Goal: Find specific page/section: Find specific page/section

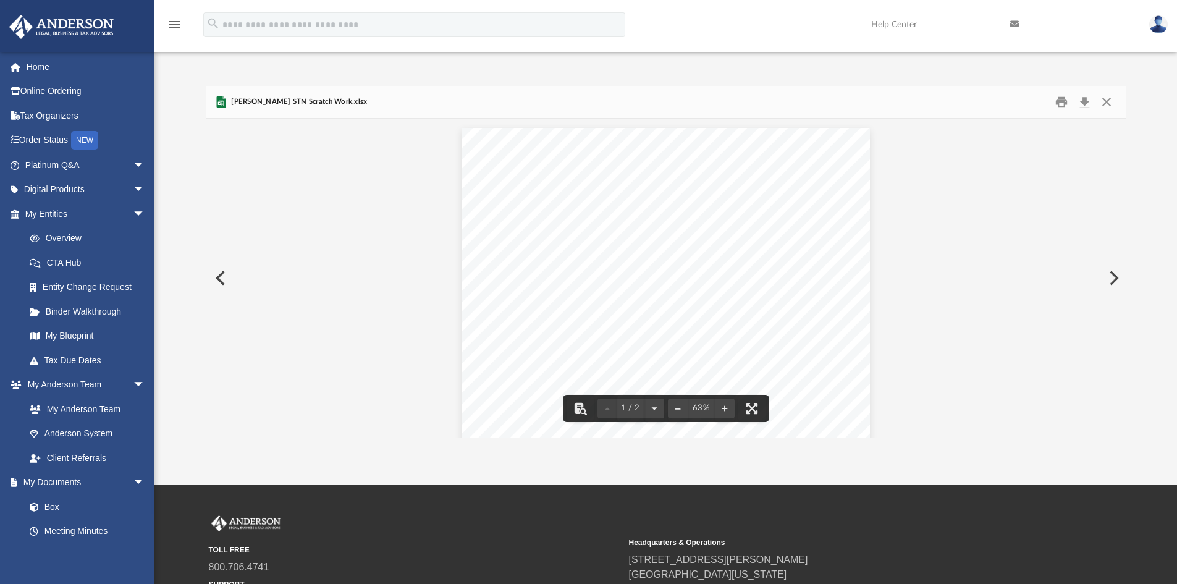
scroll to position [272, 911]
click at [1111, 103] on button "Close" at bounding box center [1107, 102] width 22 height 19
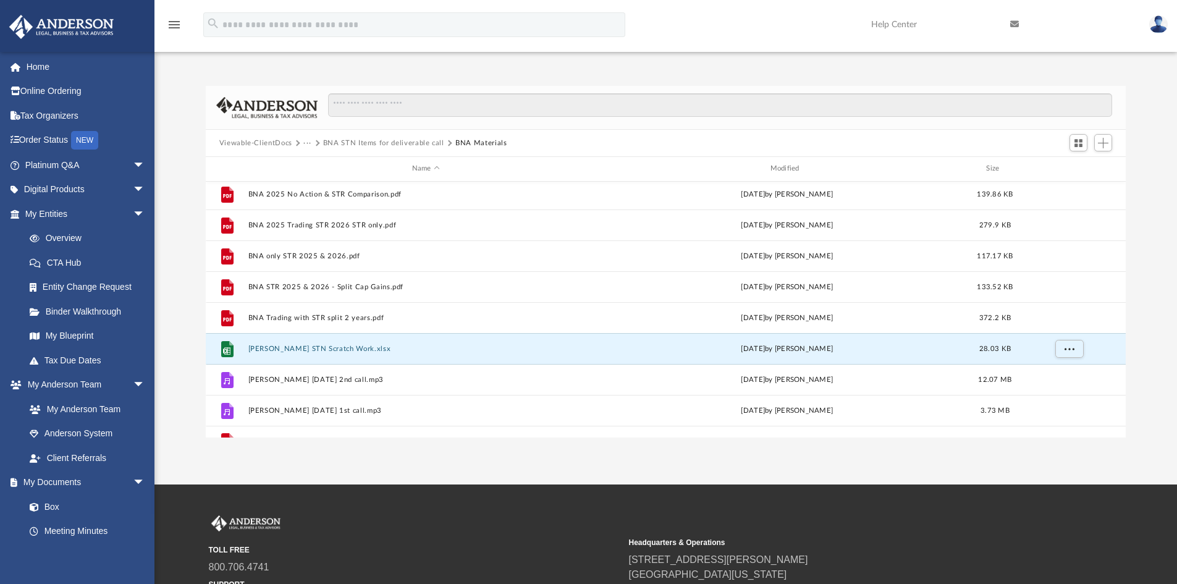
scroll to position [0, 0]
click at [328, 138] on button "BNA STN Items for deliverable call" at bounding box center [383, 143] width 121 height 11
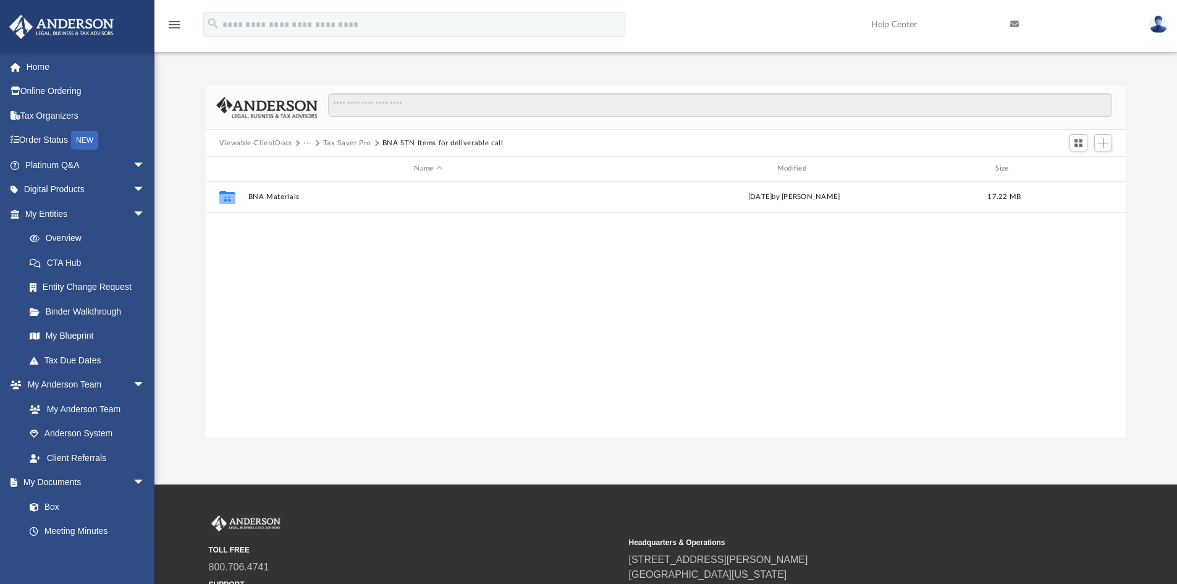
click at [305, 145] on button "···" at bounding box center [307, 143] width 8 height 11
click at [286, 142] on button "Viewable-ClientDocs" at bounding box center [255, 143] width 73 height 11
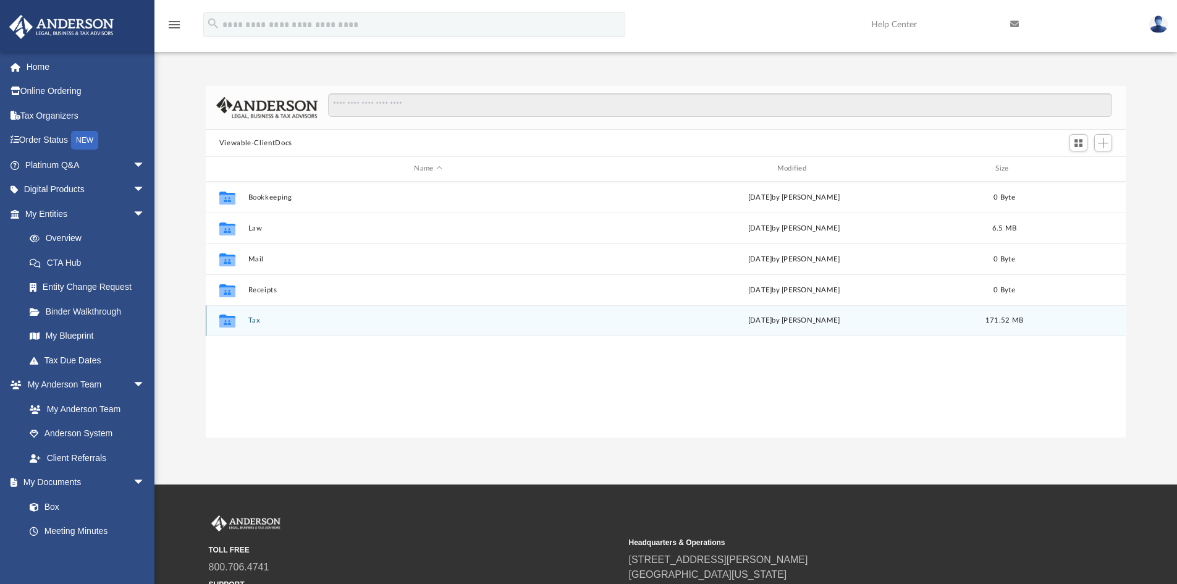
click at [248, 319] on button "Tax" at bounding box center [428, 320] width 360 height 8
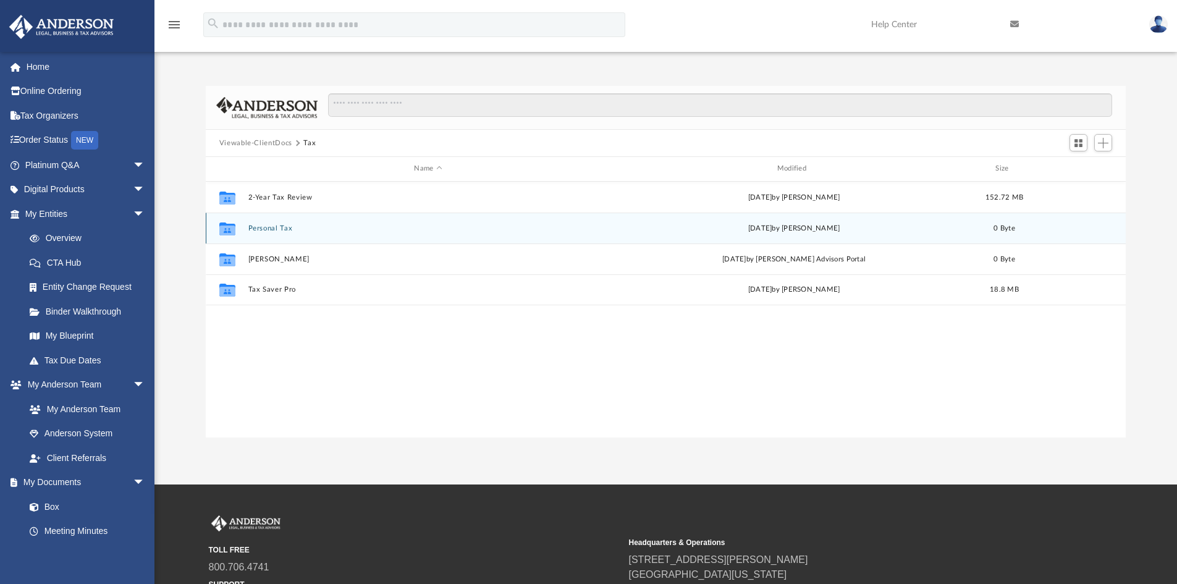
click at [277, 232] on button "Personal Tax" at bounding box center [428, 228] width 360 height 8
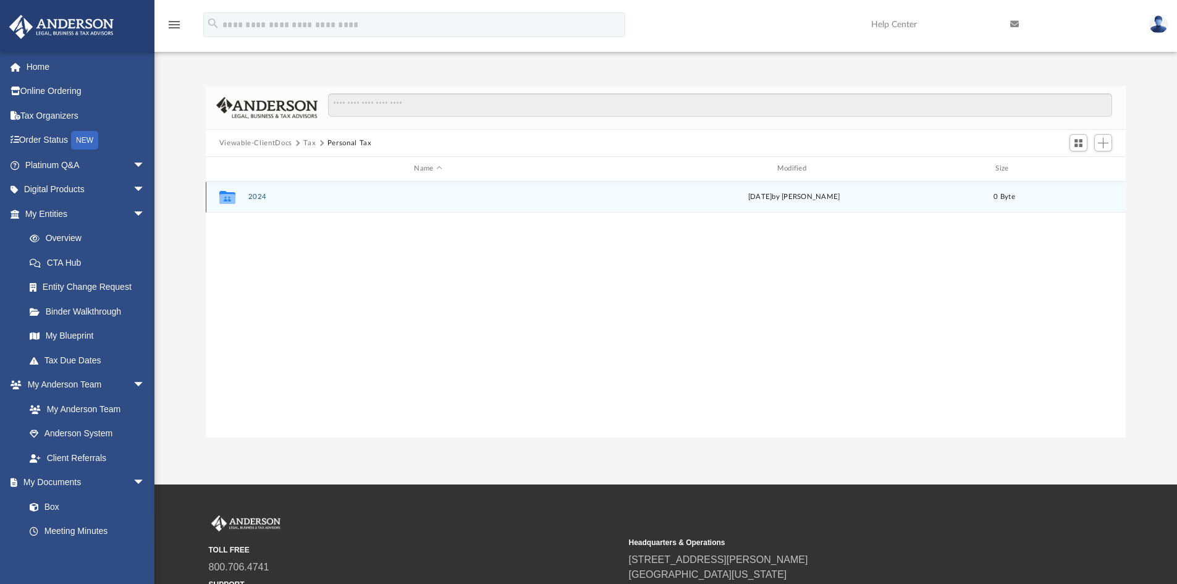
click at [259, 200] on button "2024" at bounding box center [428, 197] width 360 height 8
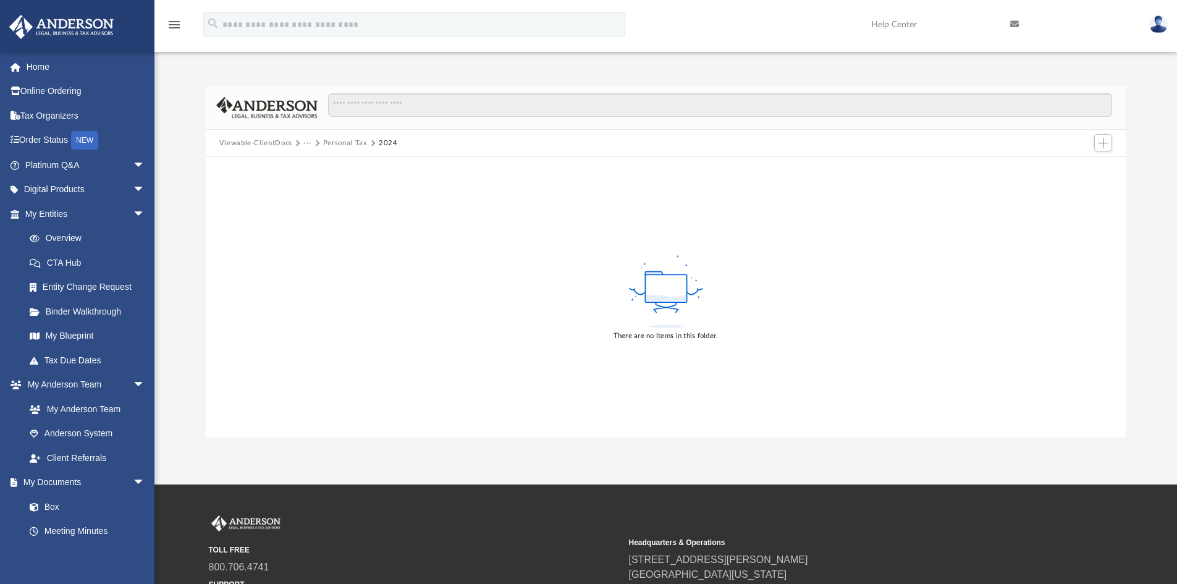
click at [330, 140] on button "Personal Tax" at bounding box center [345, 143] width 44 height 11
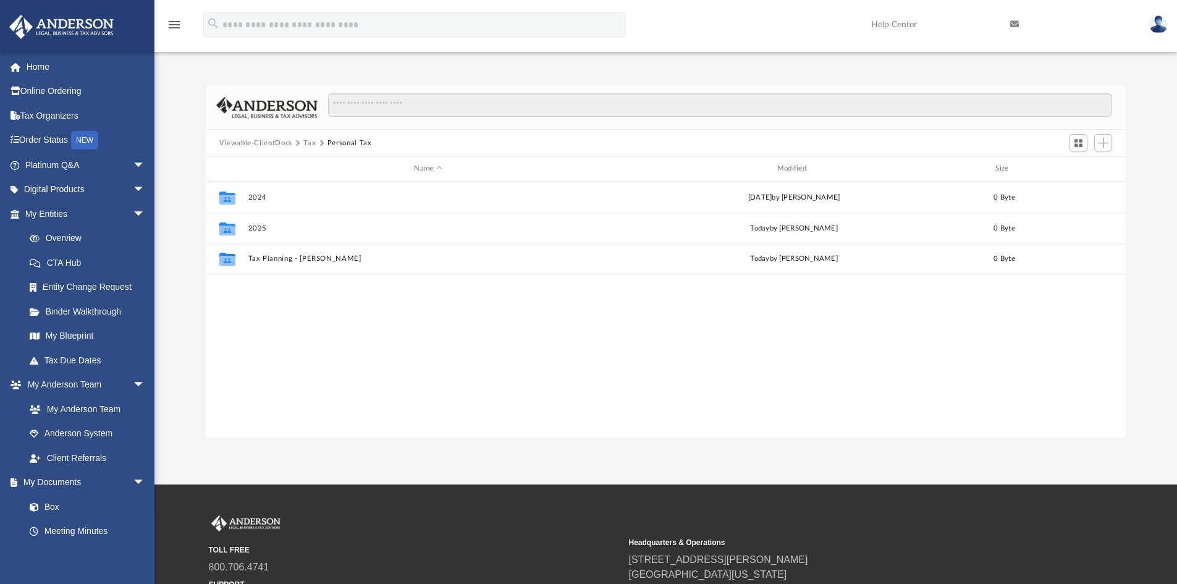
scroll to position [272, 911]
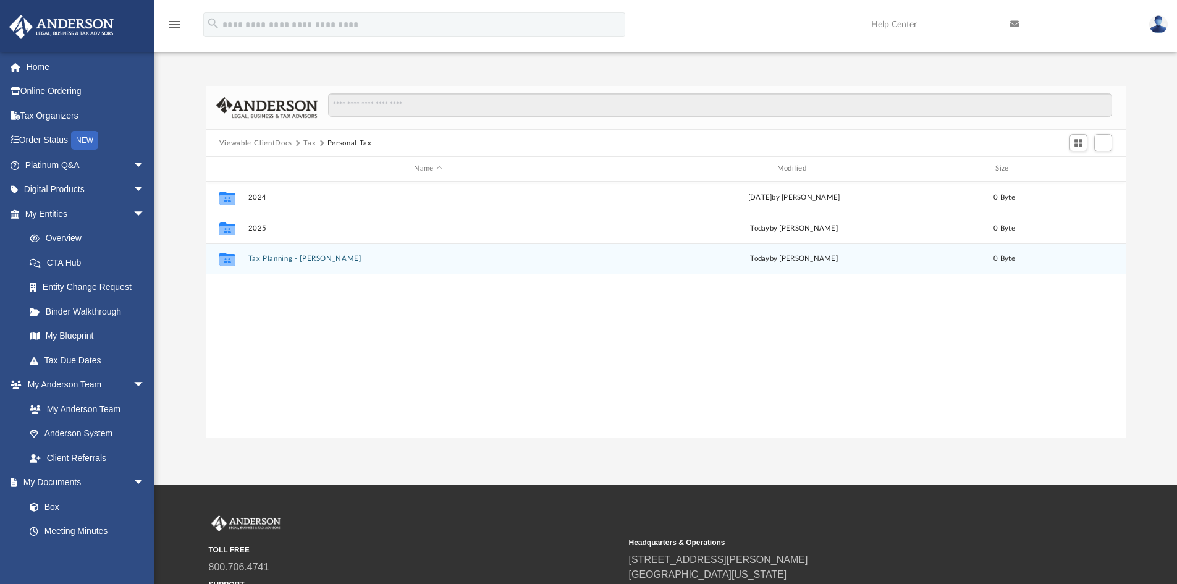
click at [272, 257] on button "Tax Planning - [PERSON_NAME]" at bounding box center [428, 259] width 360 height 8
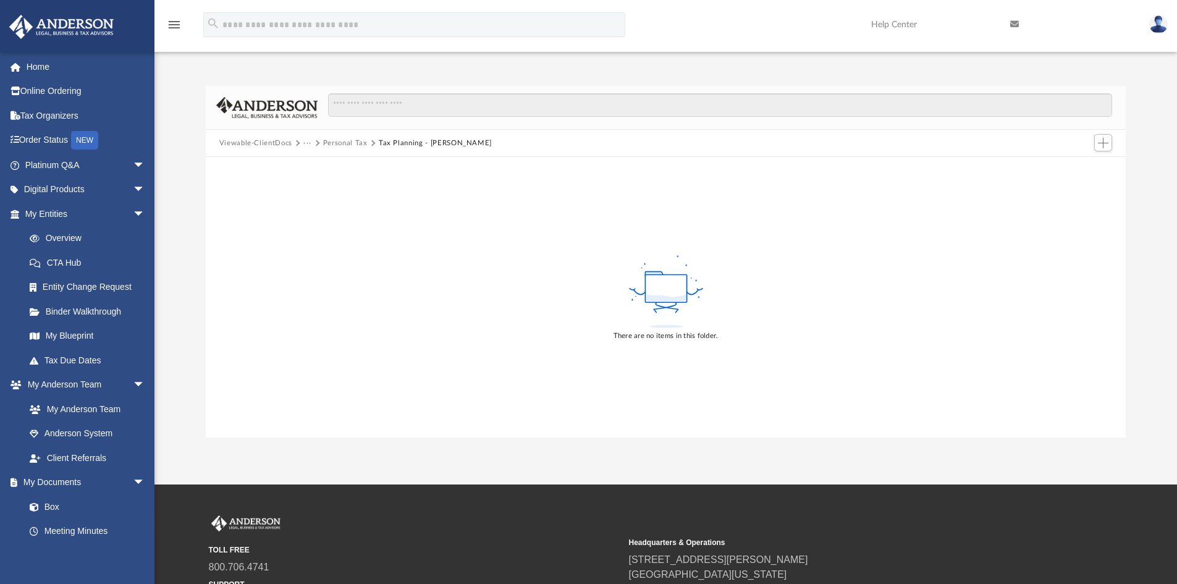
click at [345, 140] on button "Personal Tax" at bounding box center [345, 143] width 44 height 11
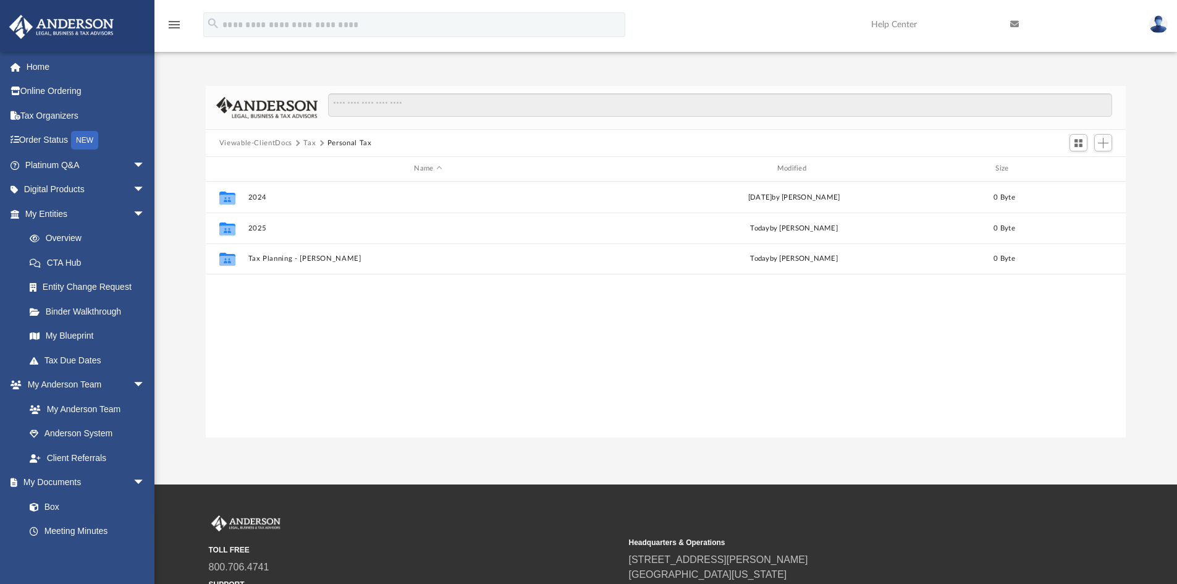
scroll to position [10, 10]
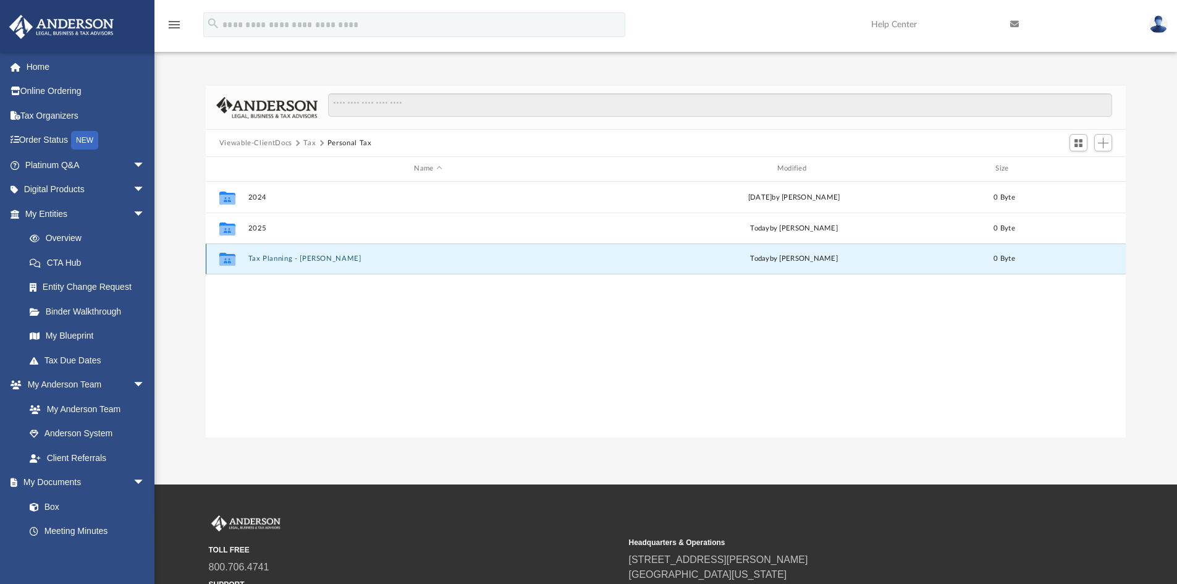
click at [290, 258] on button "Tax Planning - [PERSON_NAME]" at bounding box center [428, 259] width 360 height 8
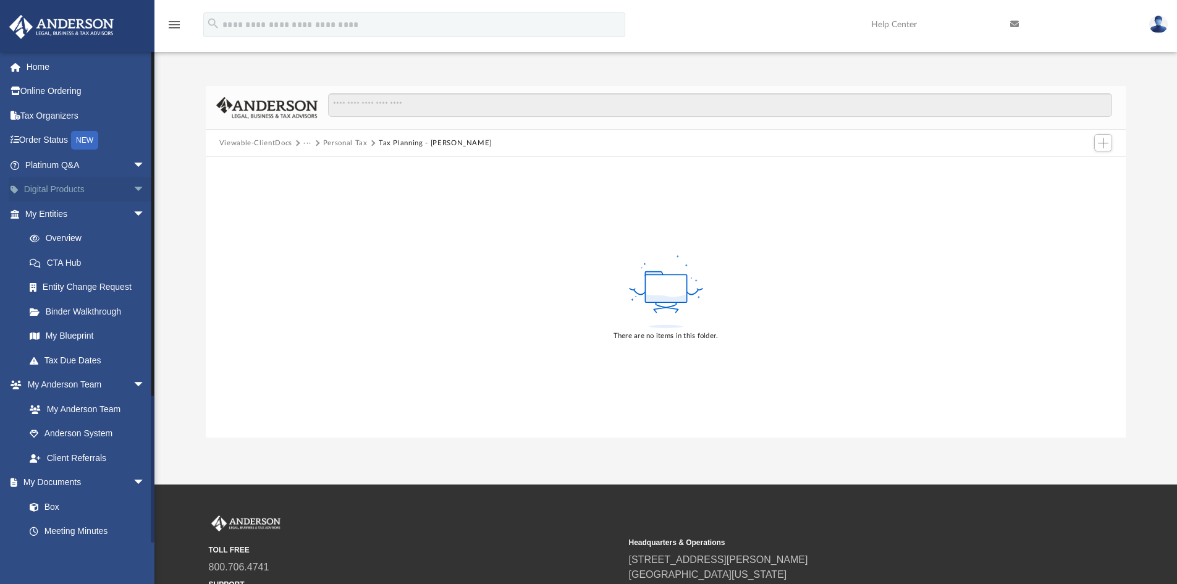
click at [135, 185] on span "arrow_drop_down" at bounding box center [145, 189] width 25 height 25
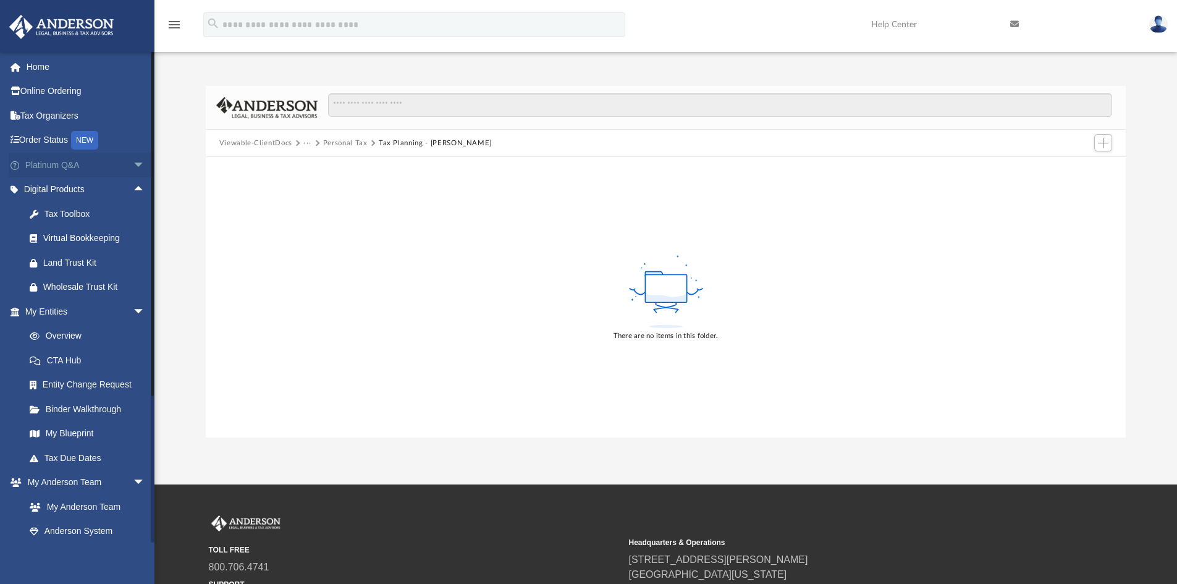
click at [134, 167] on span "arrow_drop_down" at bounding box center [145, 165] width 25 height 25
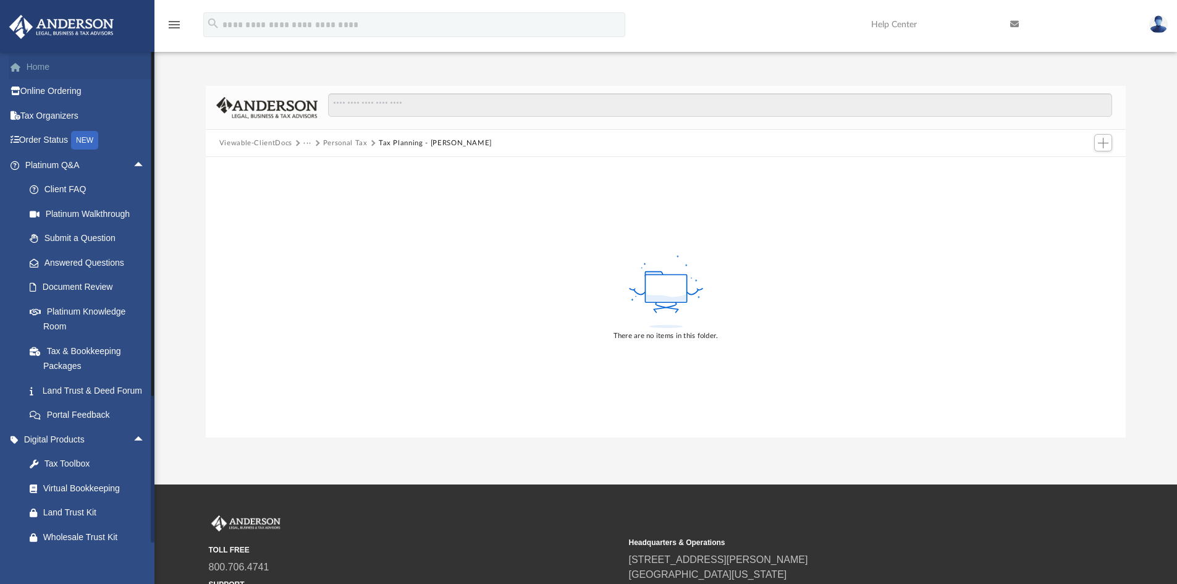
click at [38, 60] on link "Home" at bounding box center [86, 66] width 155 height 25
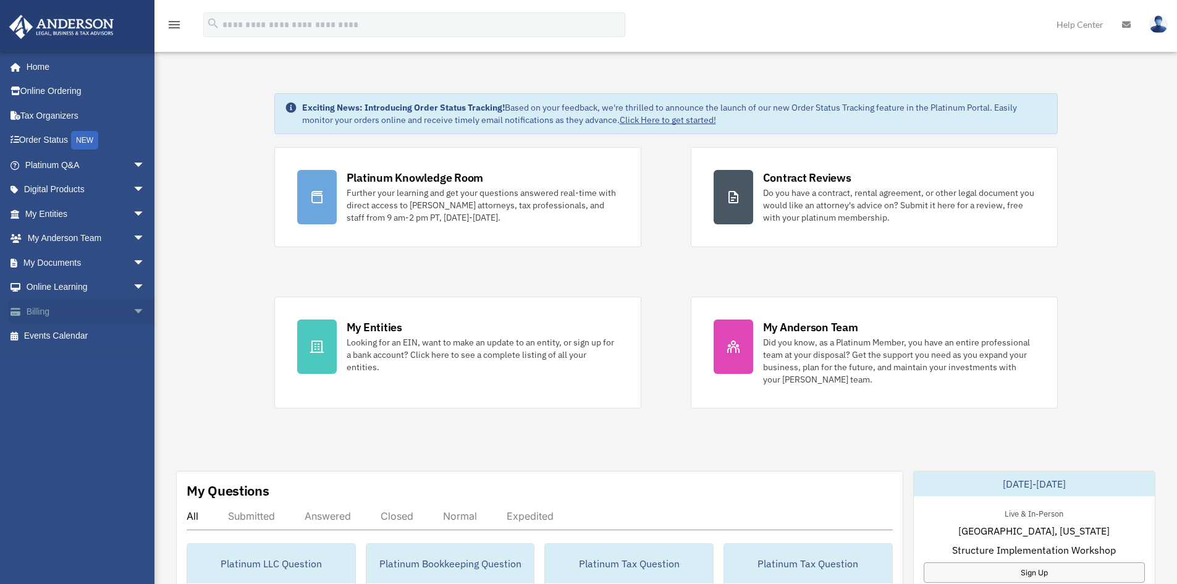
click at [133, 315] on span "arrow_drop_down" at bounding box center [145, 311] width 25 height 25
click at [133, 288] on span "arrow_drop_down" at bounding box center [145, 287] width 25 height 25
click at [133, 268] on span "arrow_drop_down" at bounding box center [145, 262] width 25 height 25
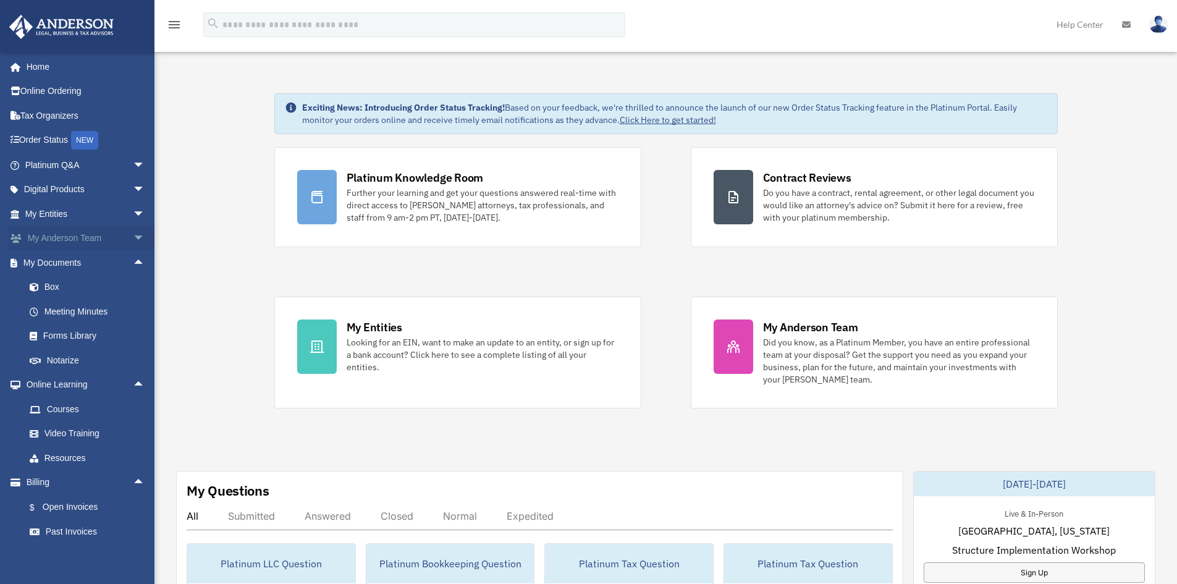
click at [133, 233] on span "arrow_drop_down" at bounding box center [145, 238] width 25 height 25
click at [133, 214] on span "arrow_drop_down" at bounding box center [145, 213] width 25 height 25
click at [133, 193] on span "arrow_drop_down" at bounding box center [145, 189] width 25 height 25
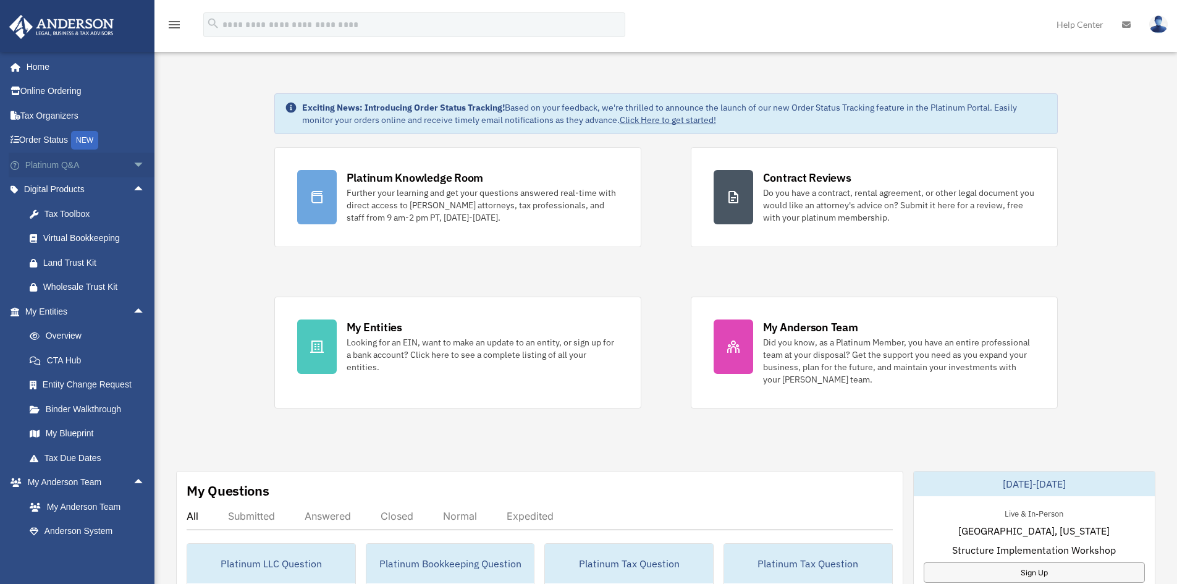
click at [133, 164] on span "arrow_drop_down" at bounding box center [145, 165] width 25 height 25
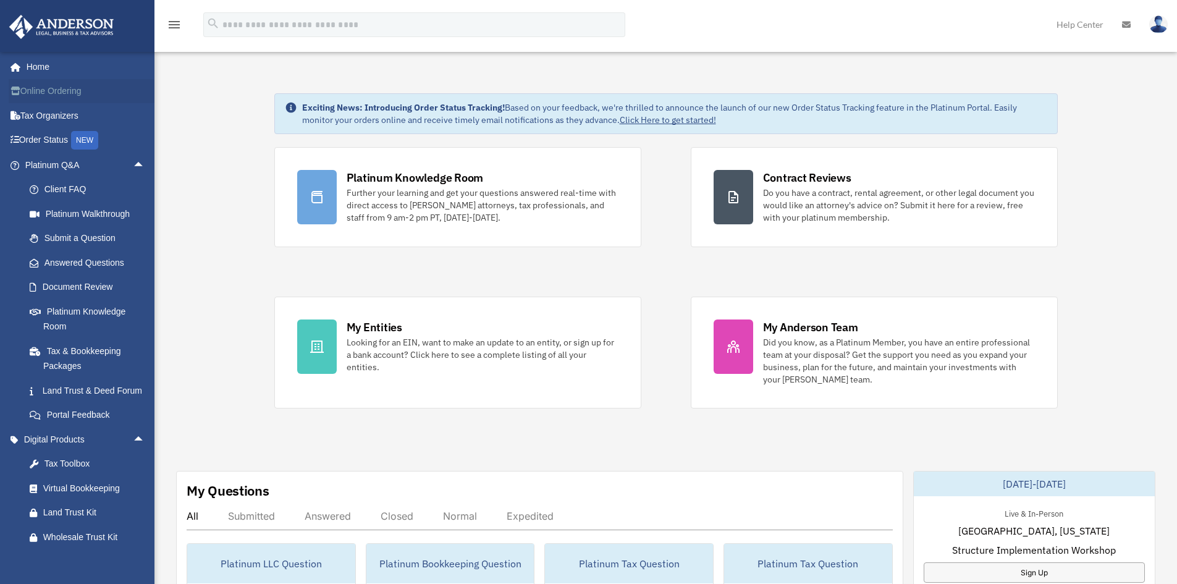
click at [48, 85] on link "Online Ordering" at bounding box center [86, 91] width 155 height 25
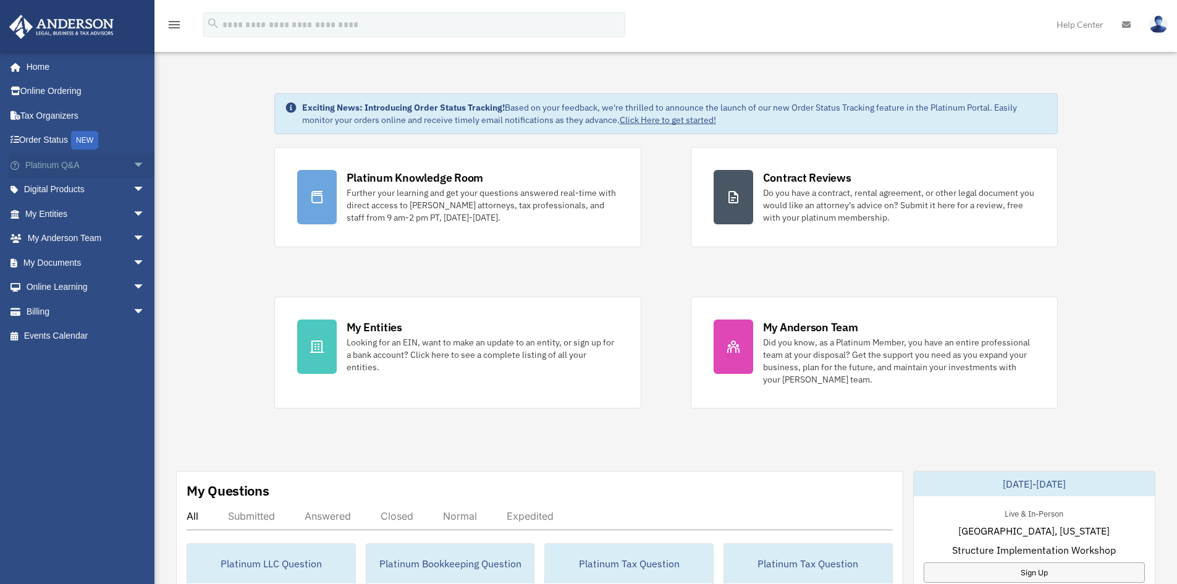
click at [133, 164] on span "arrow_drop_down" at bounding box center [145, 165] width 25 height 25
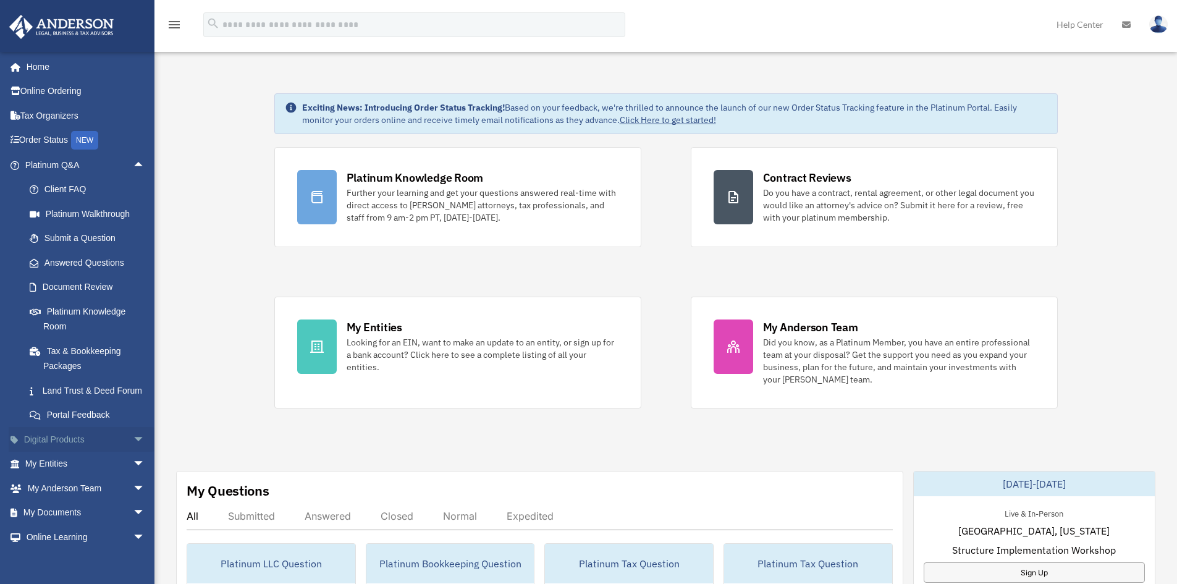
click at [133, 452] on span "arrow_drop_down" at bounding box center [145, 439] width 25 height 25
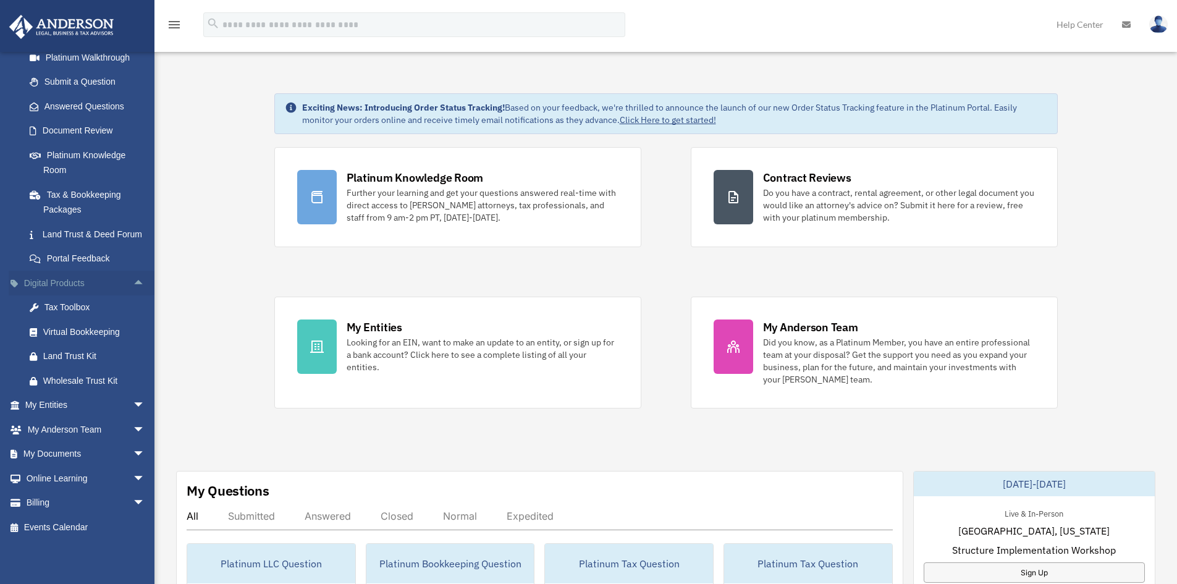
scroll to position [171, 0]
click at [133, 404] on span "arrow_drop_down" at bounding box center [145, 405] width 25 height 25
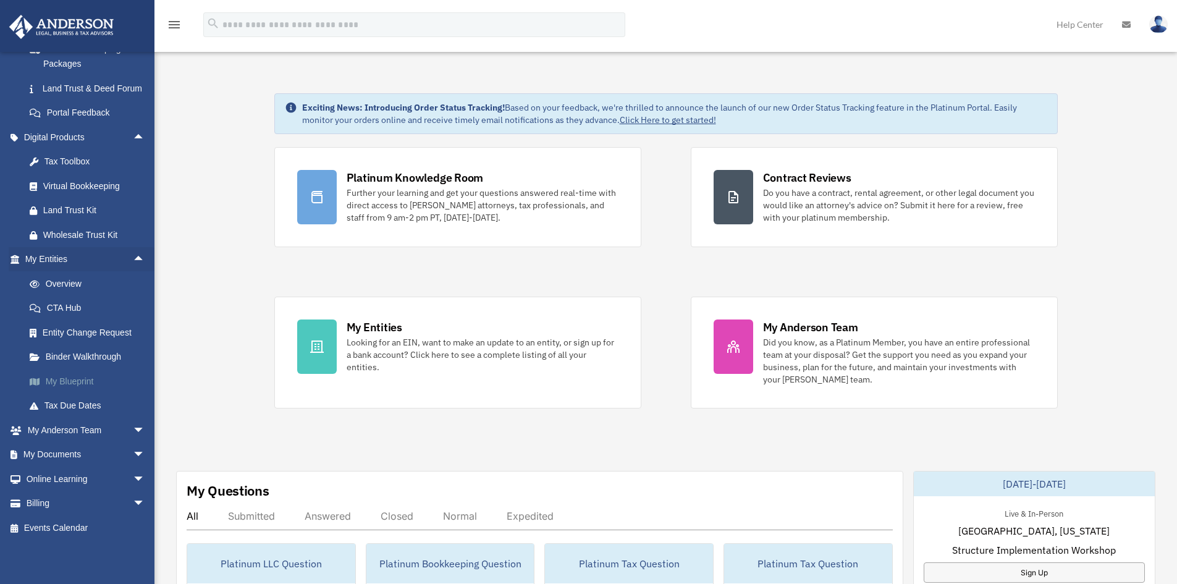
scroll to position [318, 0]
click at [133, 434] on span "arrow_drop_down" at bounding box center [145, 429] width 25 height 25
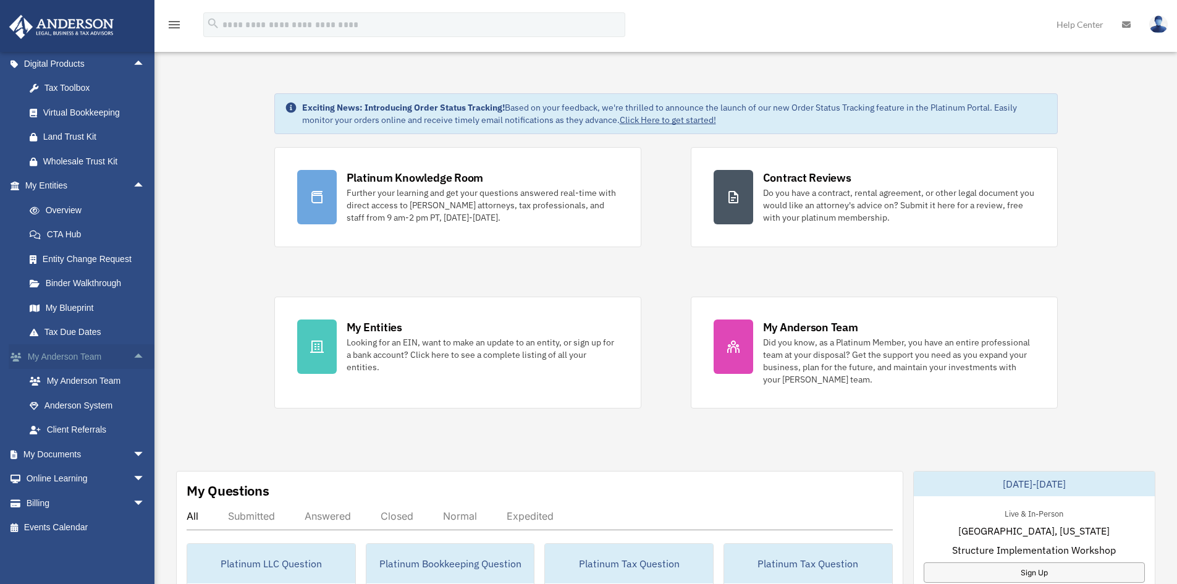
scroll to position [391, 0]
click at [133, 454] on span "arrow_drop_down" at bounding box center [145, 454] width 25 height 25
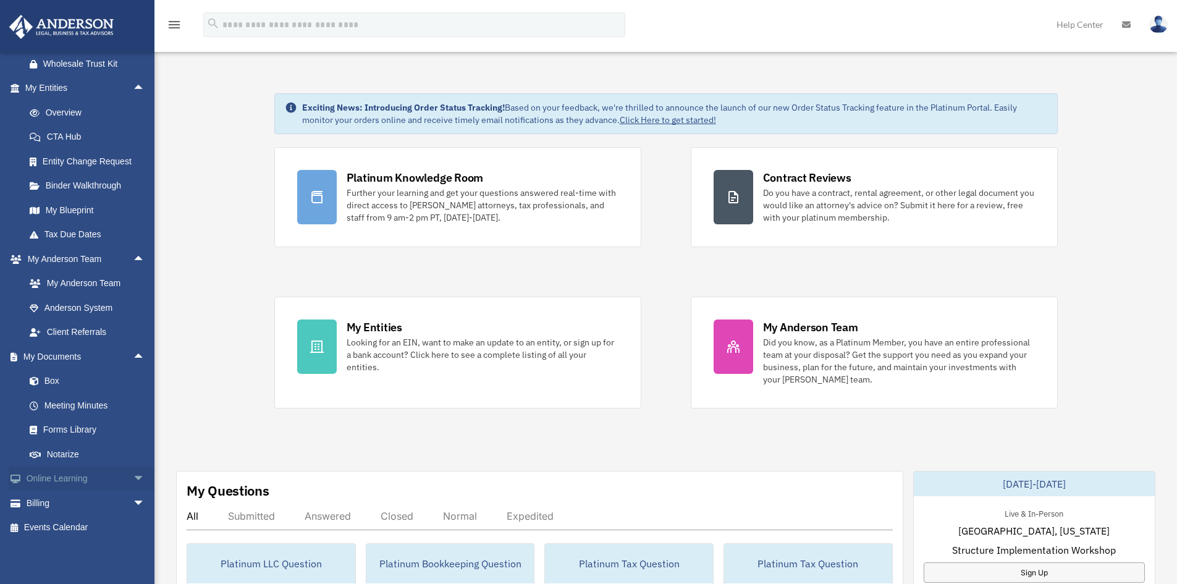
click at [133, 475] on span "arrow_drop_down" at bounding box center [145, 479] width 25 height 25
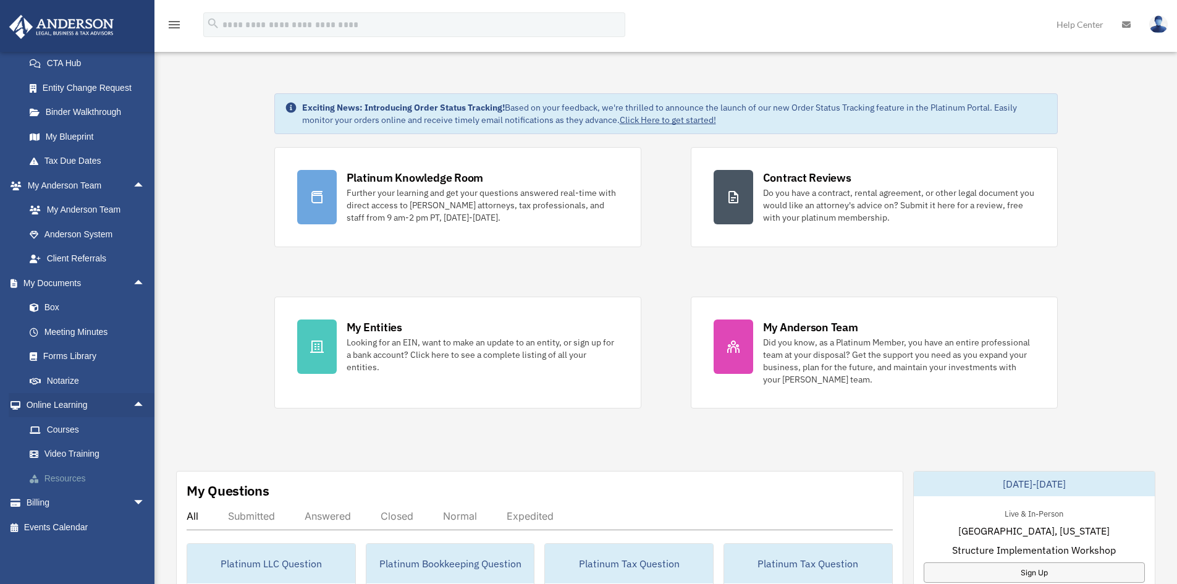
scroll to position [562, 0]
click at [133, 501] on span "arrow_drop_down" at bounding box center [145, 503] width 25 height 25
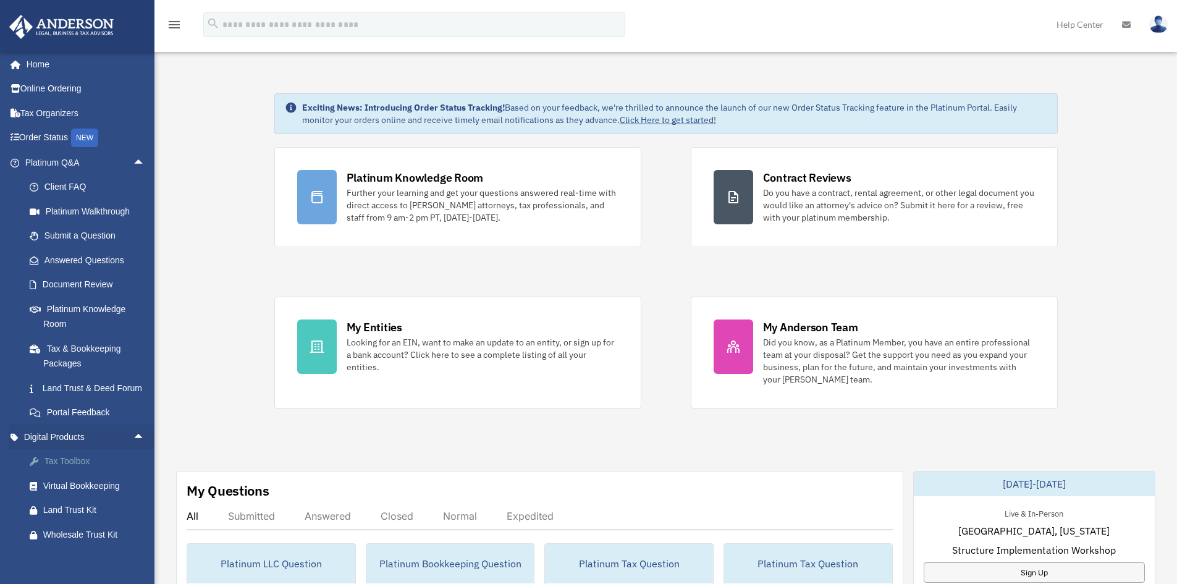
scroll to position [0, 0]
